Goal: Task Accomplishment & Management: Manage account settings

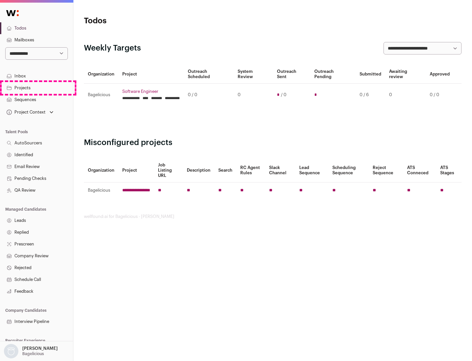
click at [36, 88] on link "Projects" at bounding box center [36, 88] width 73 height 12
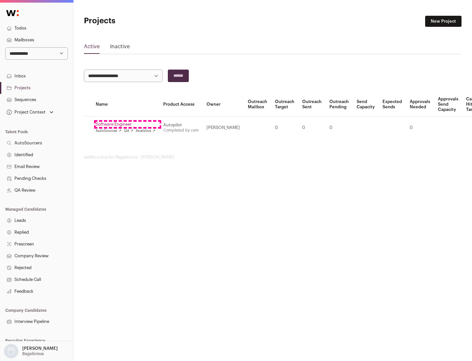
click at [128, 124] on link "Software Engineer" at bounding box center [126, 124] width 60 height 5
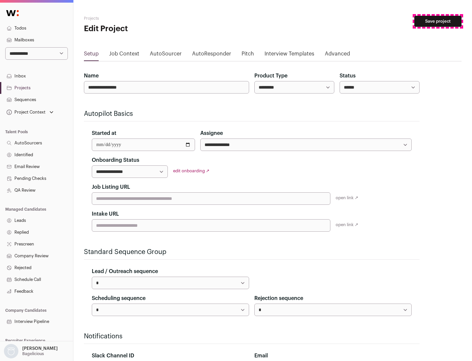
click at [438, 21] on button "Save project" at bounding box center [437, 21] width 47 height 11
